Goal: Use online tool/utility: Use online tool/utility

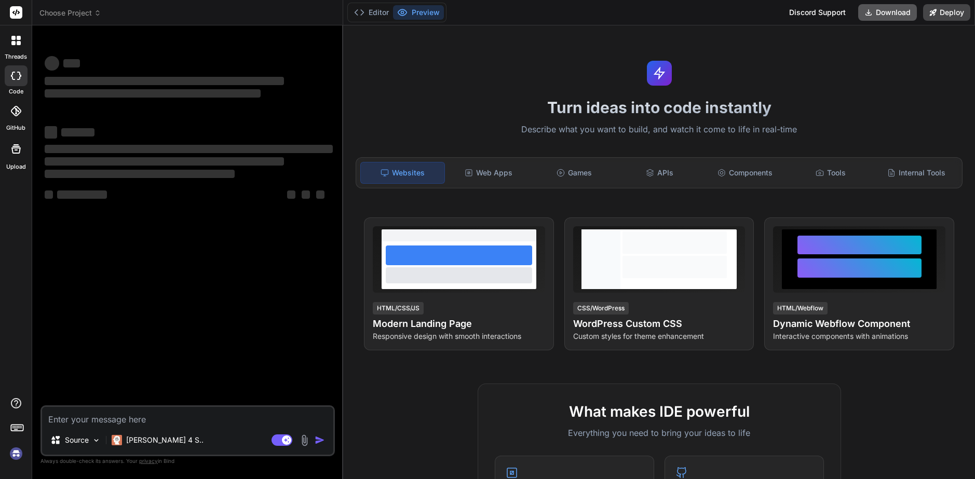
click at [894, 11] on button "Download" at bounding box center [887, 12] width 59 height 17
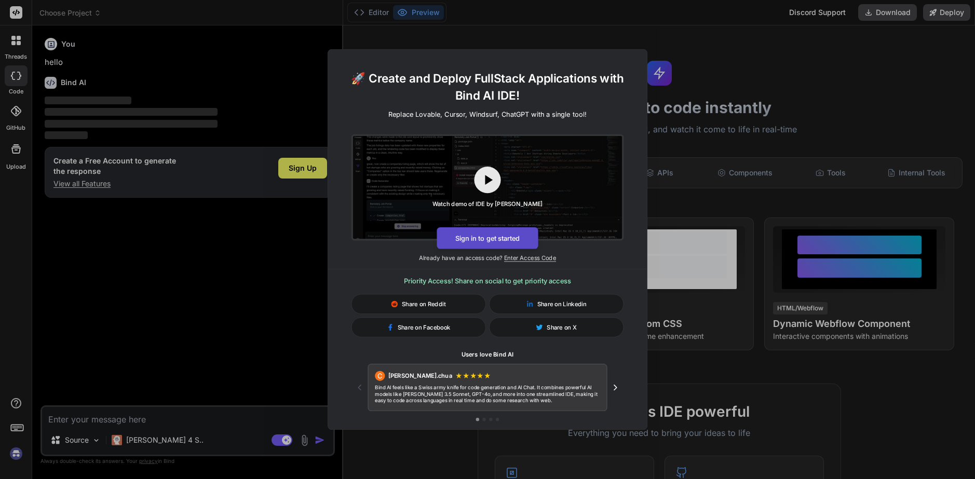
click at [485, 240] on button "Sign in to get started" at bounding box center [487, 238] width 101 height 22
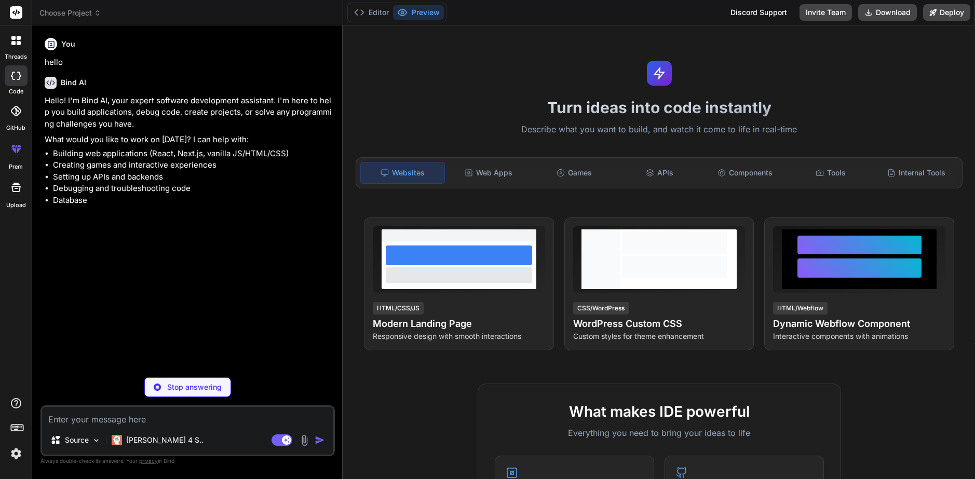
click at [556, 97] on div "Turn ideas into code instantly Describe what you want to build, and watch it co…" at bounding box center [659, 252] width 632 height 454
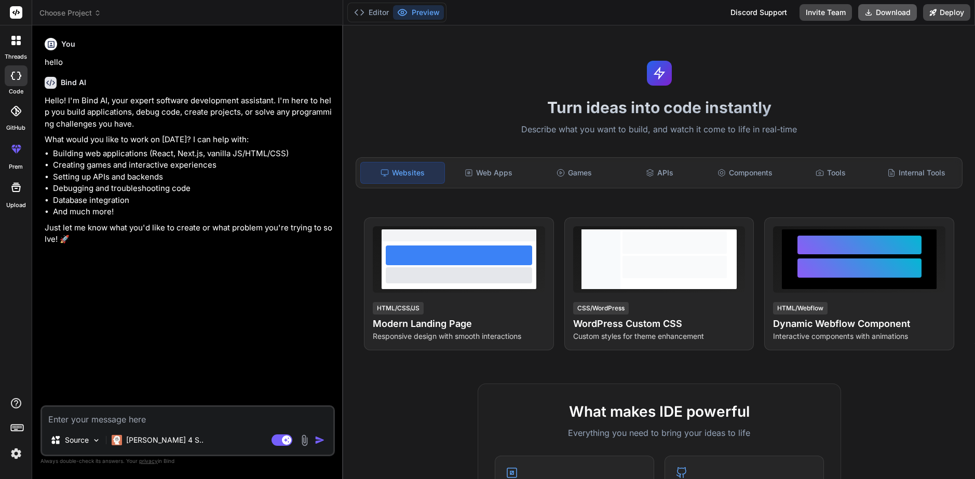
type textarea "x"
click at [863, 15] on button "Download" at bounding box center [887, 12] width 59 height 17
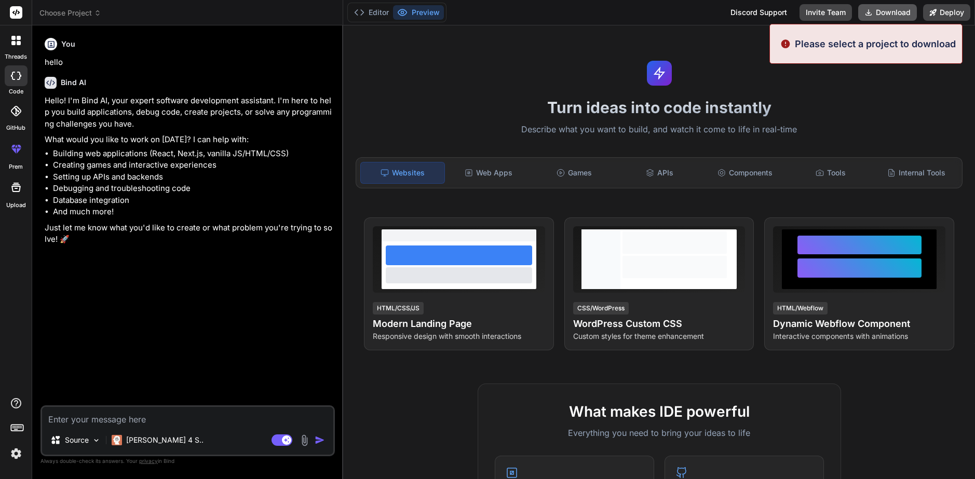
click at [875, 17] on button "Download" at bounding box center [887, 12] width 59 height 17
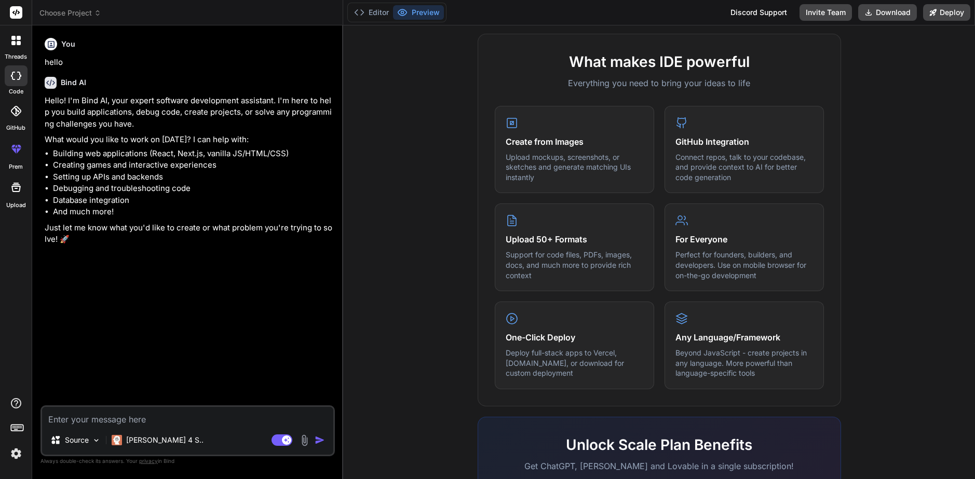
scroll to position [511, 0]
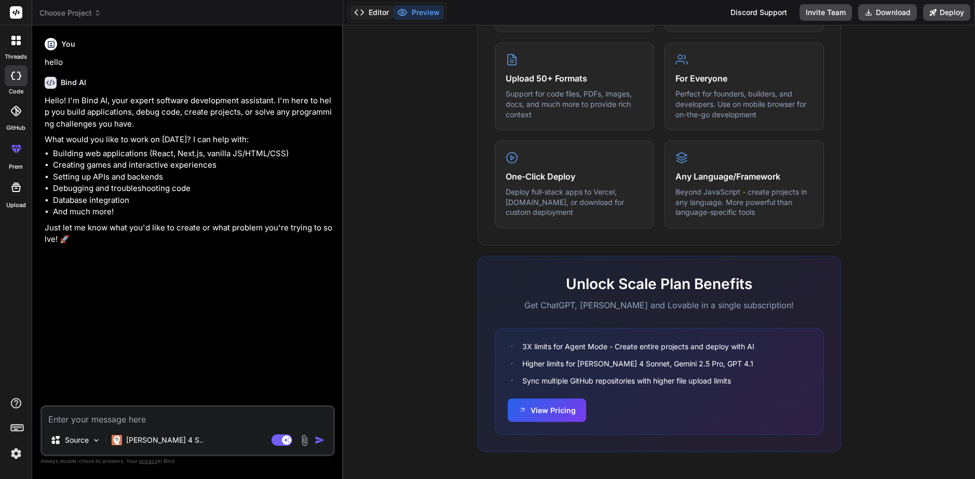
click at [382, 10] on button "Editor" at bounding box center [371, 12] width 43 height 15
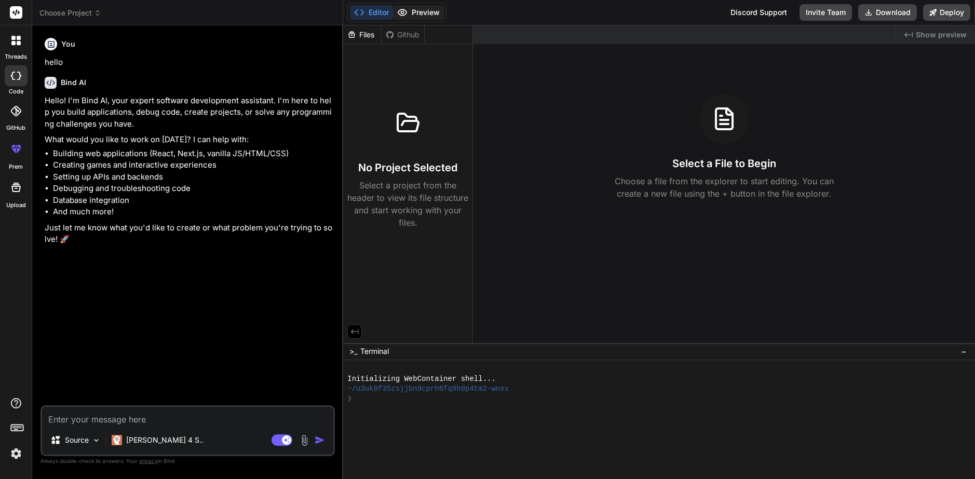
click at [424, 10] on button "Preview" at bounding box center [418, 12] width 51 height 15
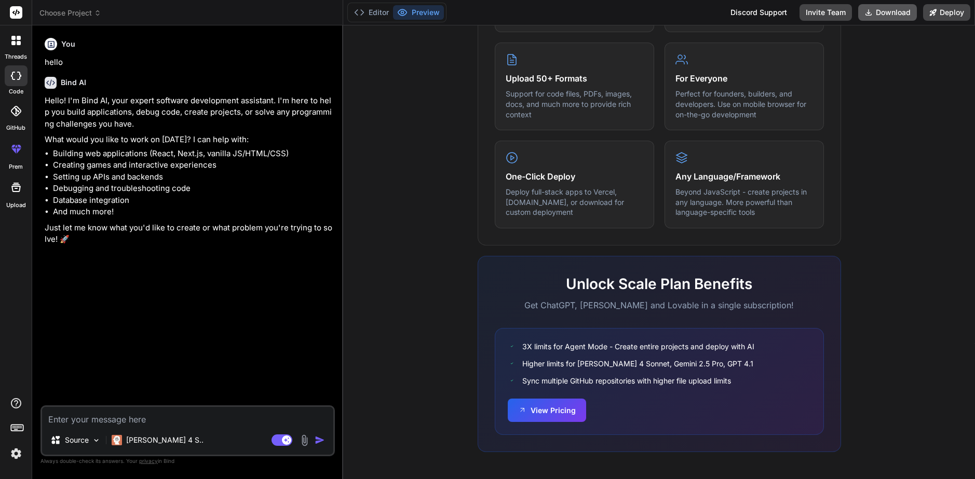
click at [902, 11] on button "Download" at bounding box center [887, 12] width 59 height 17
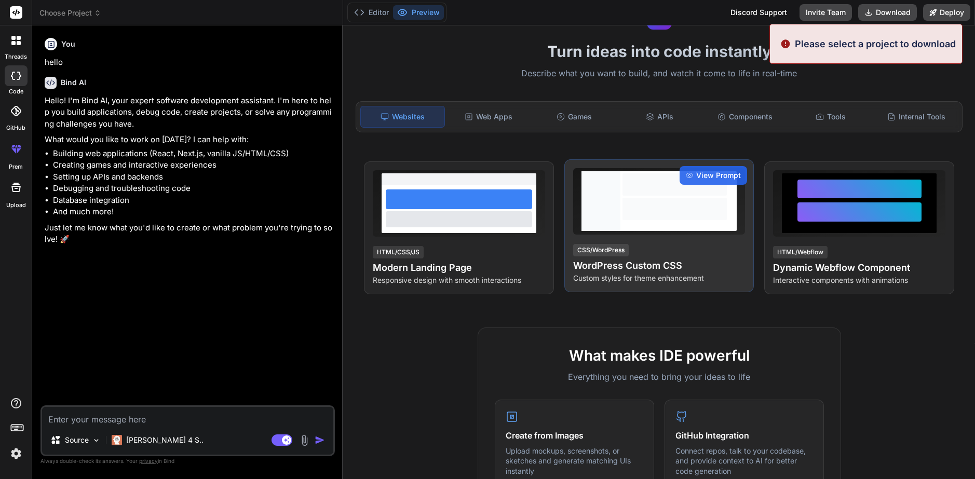
scroll to position [0, 0]
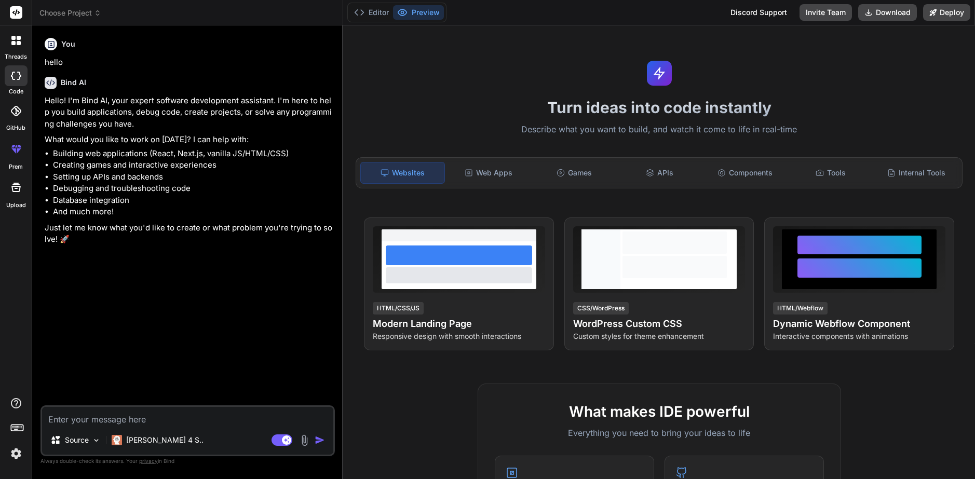
click at [17, 15] on rect at bounding box center [16, 12] width 12 height 12
click at [17, 33] on div at bounding box center [16, 41] width 22 height 22
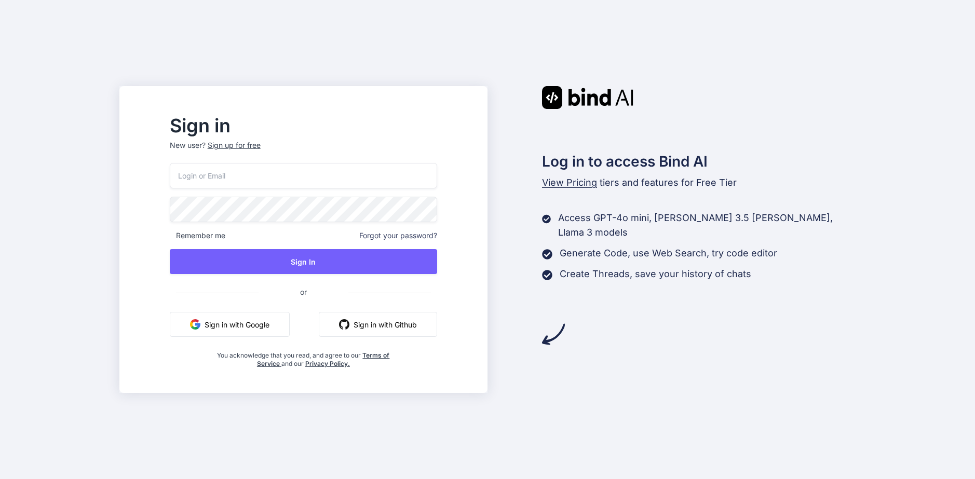
click at [290, 317] on button "Sign in with Google" at bounding box center [230, 324] width 120 height 25
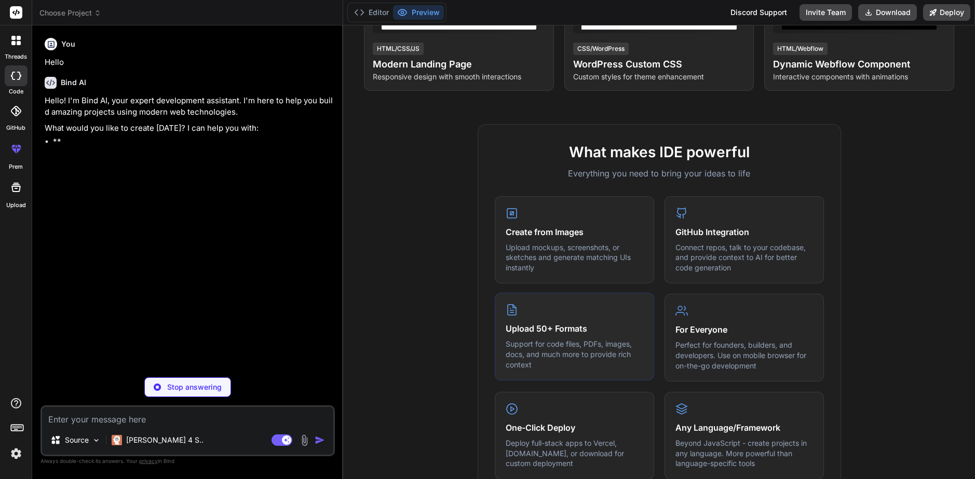
scroll to position [511, 0]
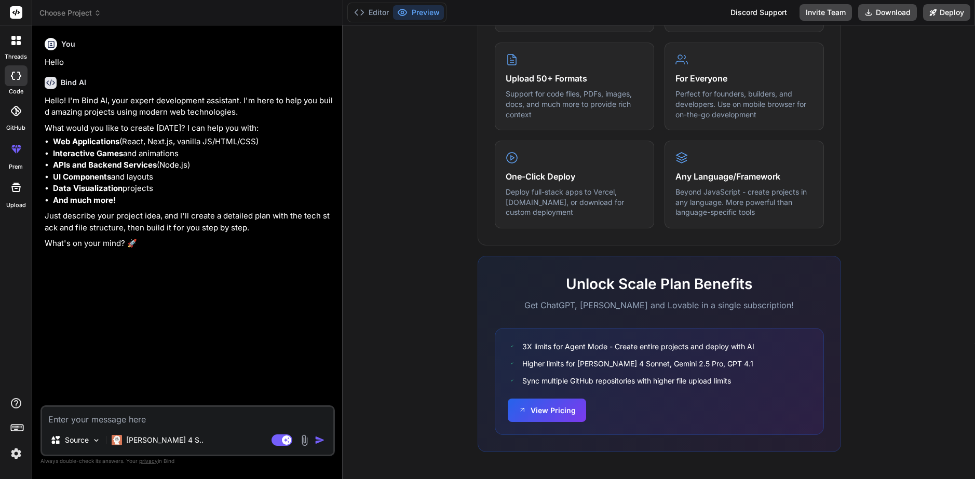
type textarea "x"
